Goal: Information Seeking & Learning: Learn about a topic

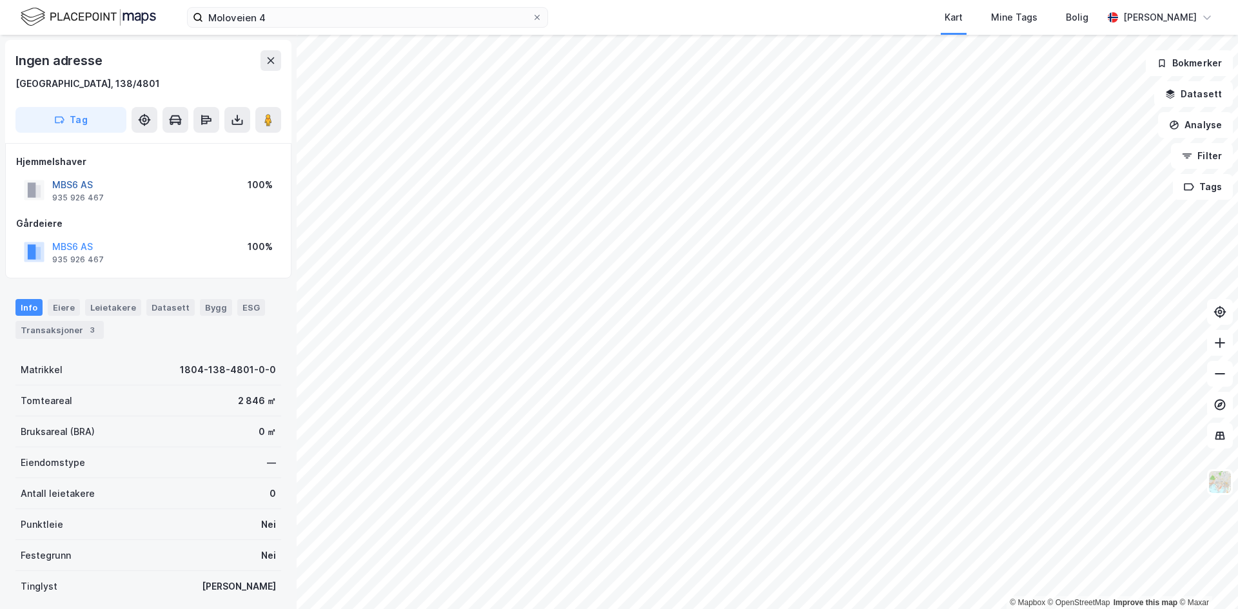
click at [0, 0] on button "MBS6 AS" at bounding box center [0, 0] width 0 height 0
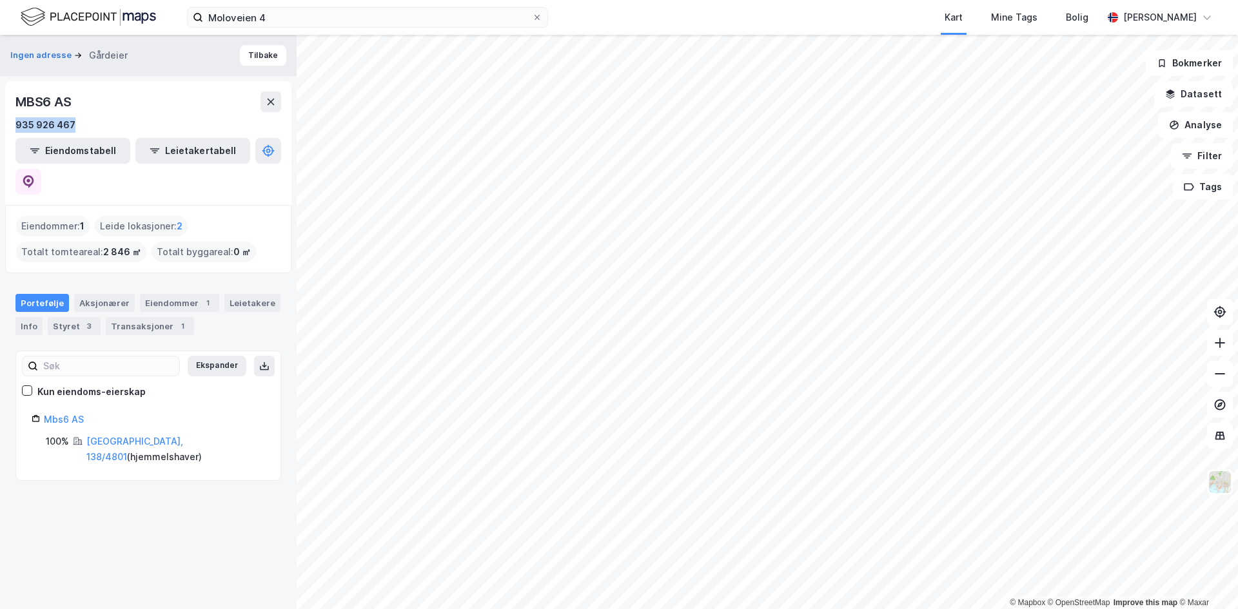
drag, startPoint x: 80, startPoint y: 126, endPoint x: 14, endPoint y: 124, distance: 65.8
click at [14, 124] on div "MBS6 AS 935 926 467 Eiendomstabell Leietakertabell" at bounding box center [148, 143] width 286 height 124
